Goal: Task Accomplishment & Management: Manage account settings

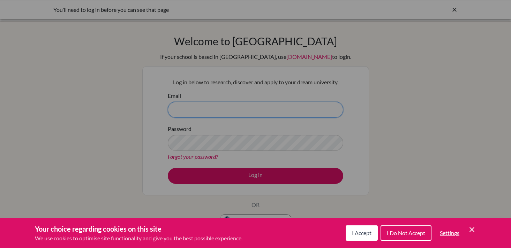
type input "[EMAIL_ADDRESS][DOMAIN_NAME]"
click at [360, 239] on button "I Accept" at bounding box center [362, 233] width 32 height 15
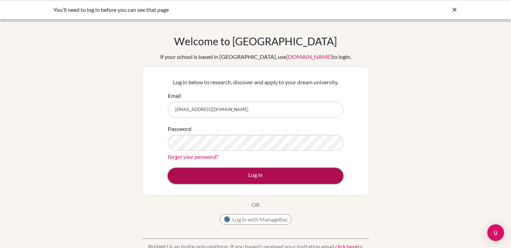
click at [281, 175] on button "Log in" at bounding box center [255, 176] width 175 height 16
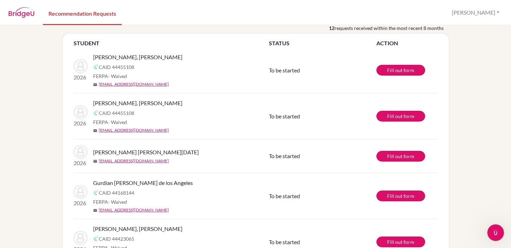
scroll to position [5, 0]
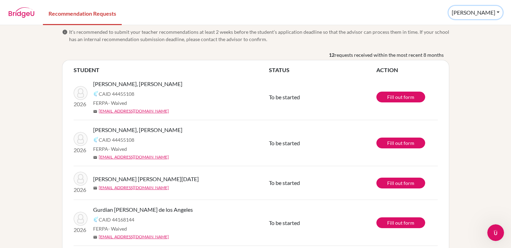
click at [489, 15] on button "[PERSON_NAME]" at bounding box center [476, 12] width 54 height 13
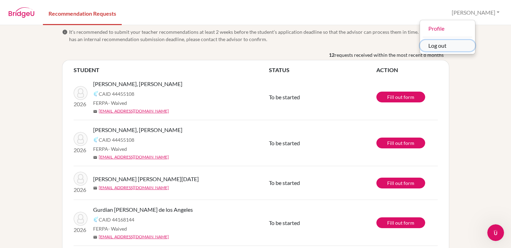
click at [469, 48] on button "Log out" at bounding box center [447, 45] width 55 height 11
